Goal: Information Seeking & Learning: Learn about a topic

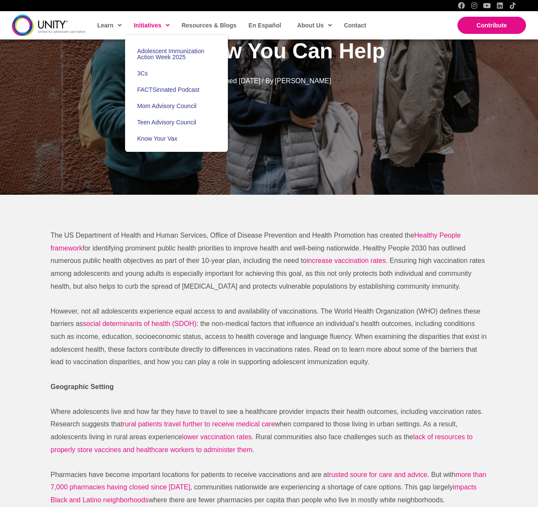
scroll to position [152, 0]
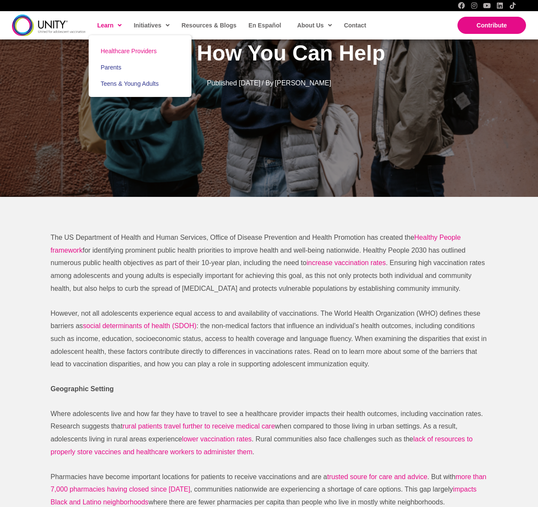
click at [114, 49] on span "Healthcare Providers" at bounding box center [129, 51] width 56 height 7
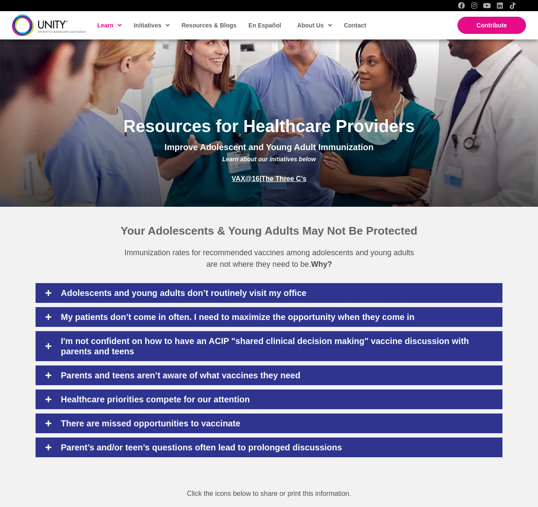
scroll to position [139, 0]
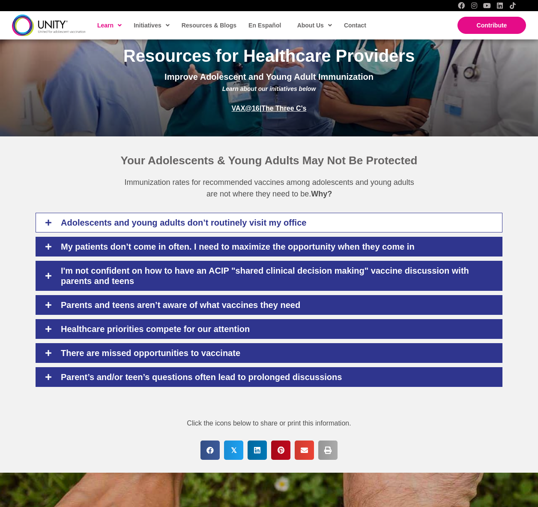
click at [49, 220] on icon at bounding box center [49, 223] width 8 height 8
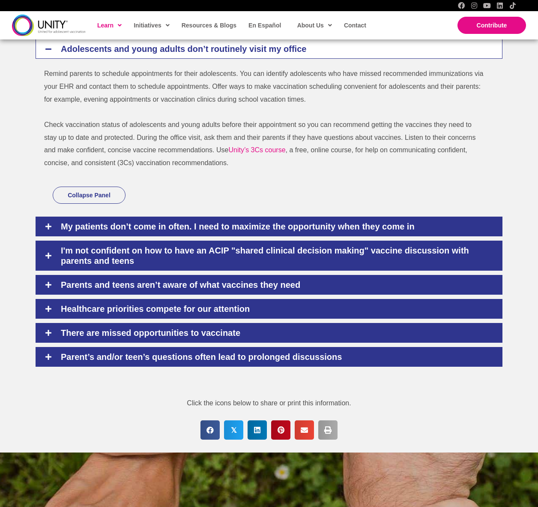
scroll to position [383, 0]
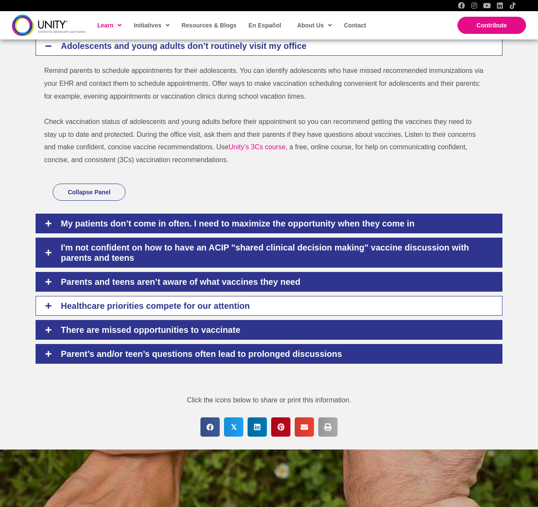
click at [139, 297] on div "Healthcare priorities compete for our attention" at bounding box center [269, 306] width 467 height 20
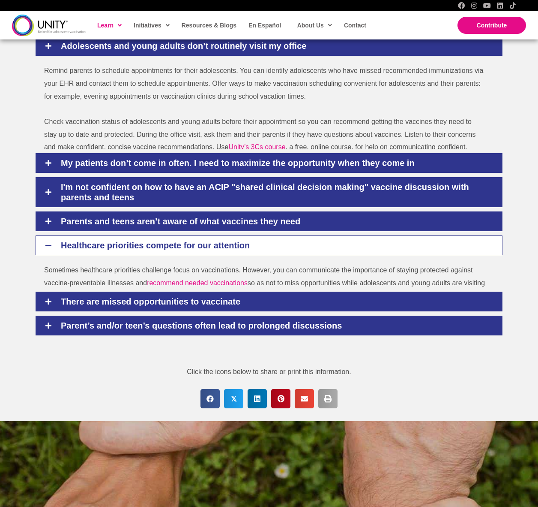
scroll to position [382, 0]
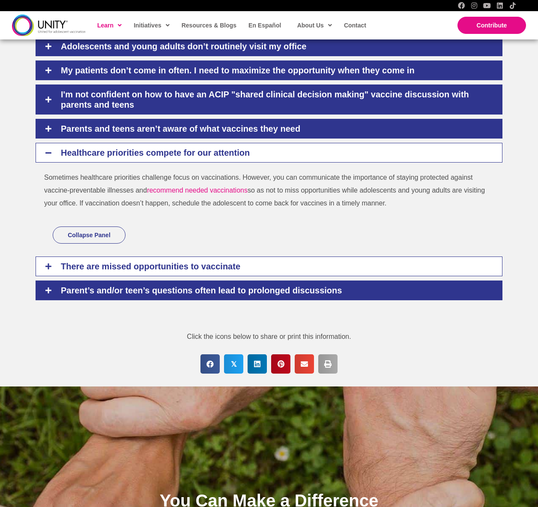
click at [122, 261] on h4 "There are missed opportunities to vaccinate" at bounding box center [273, 266] width 442 height 10
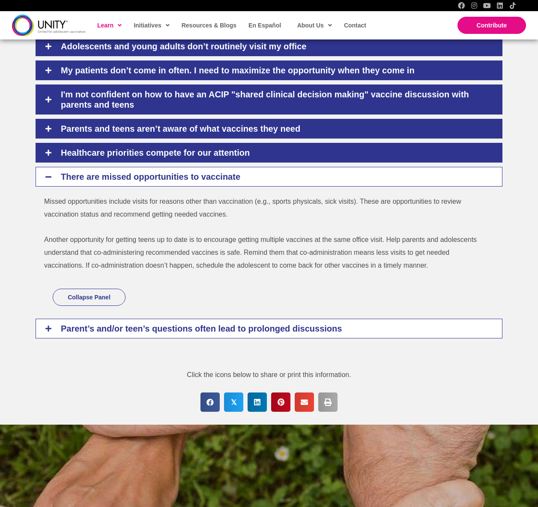
click at [126, 323] on h4 "Parent’s and/or teen’s questions often lead to prolonged discussions" at bounding box center [273, 328] width 442 height 10
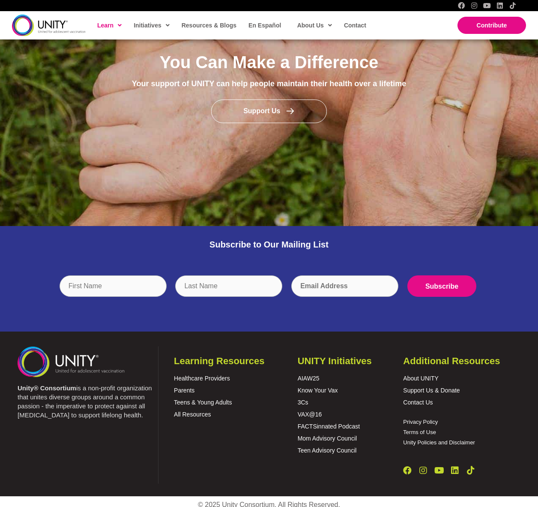
scroll to position [896, 0]
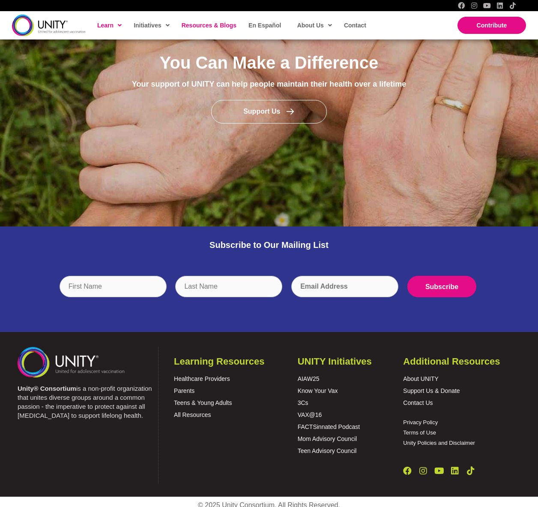
click at [192, 24] on span "Resources & Blogs" at bounding box center [209, 25] width 55 height 7
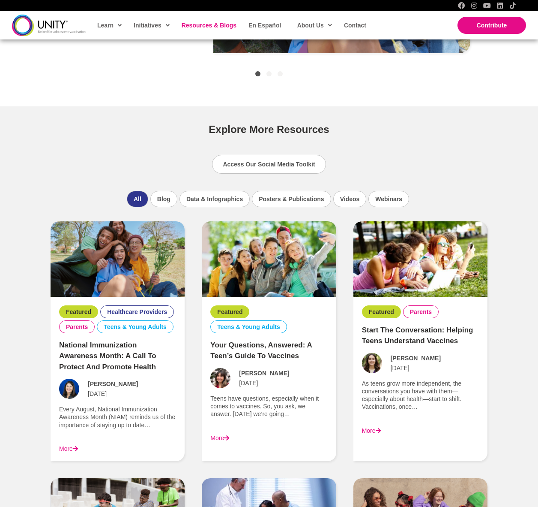
click at [266, 351] on link "Your Questions, Answered: A Teen’s Guide to Vaccines" at bounding box center [261, 350] width 102 height 19
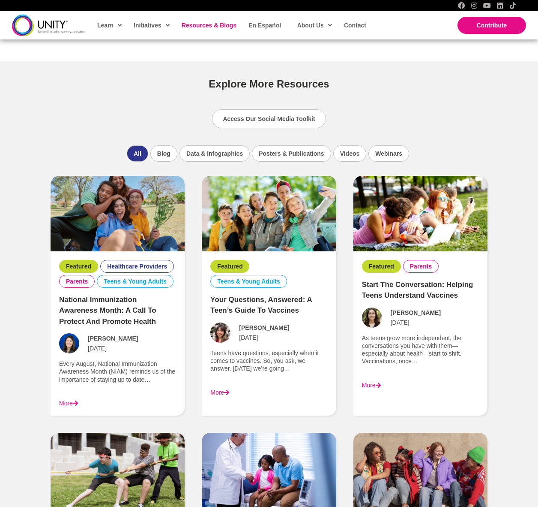
scroll to position [520, 0]
click at [402, 296] on link "Start the Conversation: Helping Teens Understand Vaccines" at bounding box center [417, 289] width 111 height 19
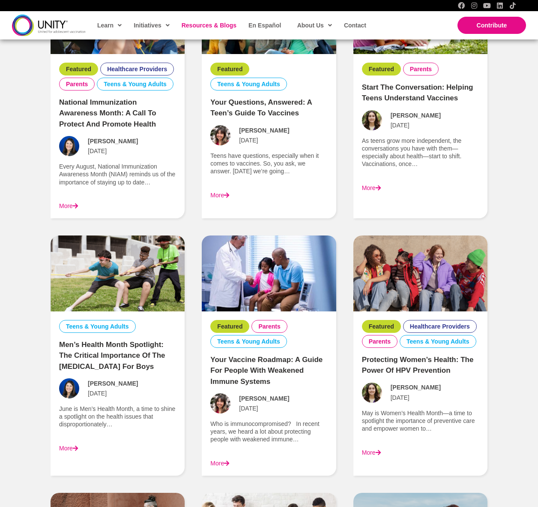
scroll to position [756, 0]
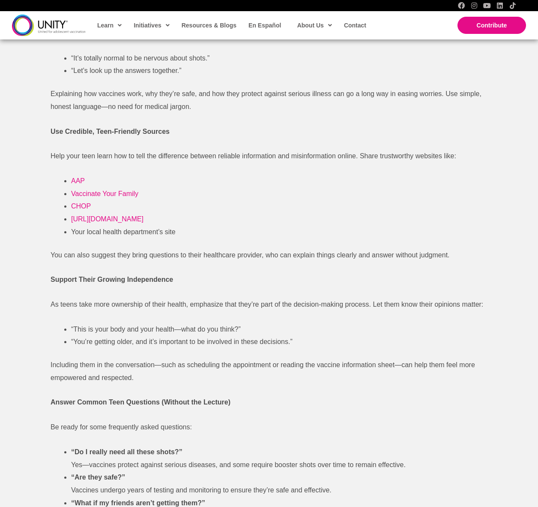
scroll to position [758, 0]
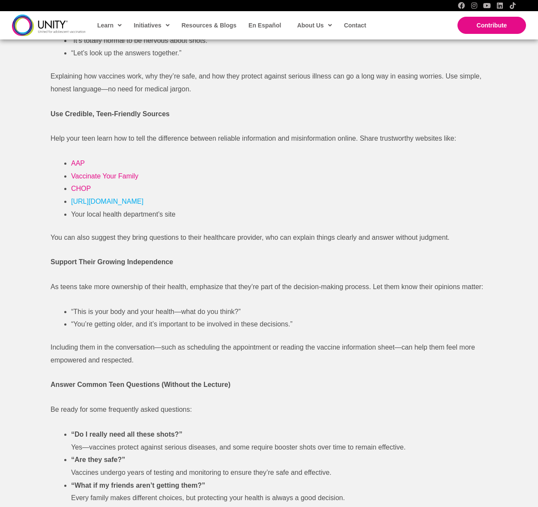
click at [115, 198] on span "[URL][DOMAIN_NAME]" at bounding box center [107, 201] width 72 height 7
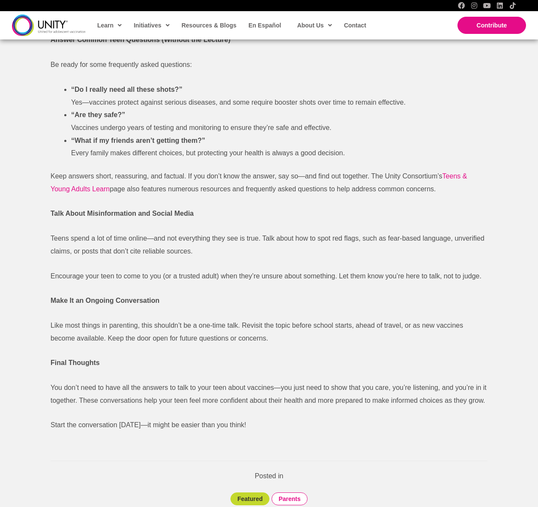
scroll to position [1107, 0]
